Goal: Check status

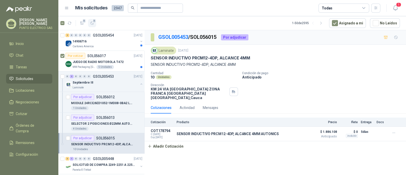
click at [94, 24] on icon "button" at bounding box center [92, 23] width 4 height 4
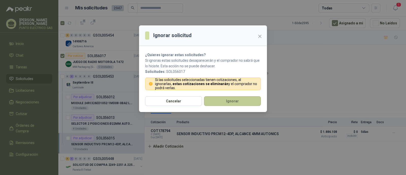
click at [238, 102] on button "Ignorar" at bounding box center [232, 101] width 57 height 10
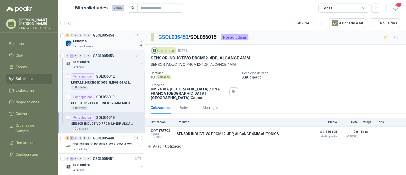
click at [109, 43] on div "14906716" at bounding box center [106, 41] width 66 height 6
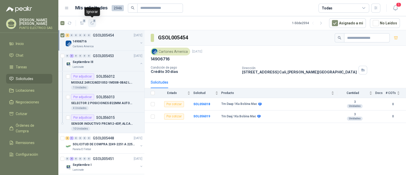
click at [91, 24] on icon "button" at bounding box center [92, 23] width 4 height 4
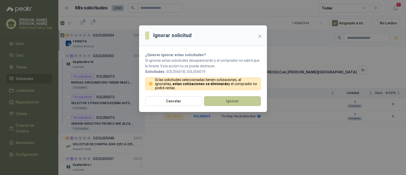
click at [241, 101] on button "Ignorar" at bounding box center [232, 101] width 57 height 10
